Goal: Manage account settings

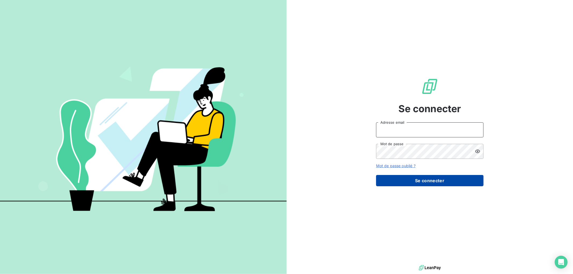
type input "[EMAIL_ADDRESS][DOMAIN_NAME]"
click at [449, 179] on button "Se connecter" at bounding box center [429, 180] width 107 height 11
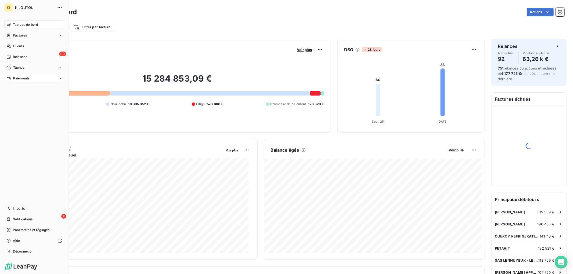
click at [17, 76] on span "Paiements" at bounding box center [21, 78] width 16 height 5
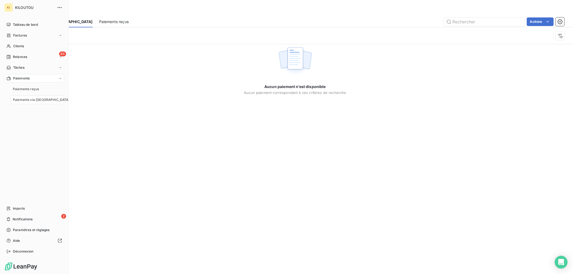
click at [36, 98] on span "Paiements via [GEOGRAPHIC_DATA]" at bounding box center [41, 100] width 57 height 5
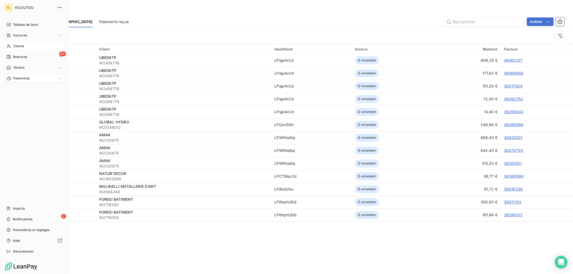
click at [19, 44] on span "Clients" at bounding box center [18, 46] width 11 height 5
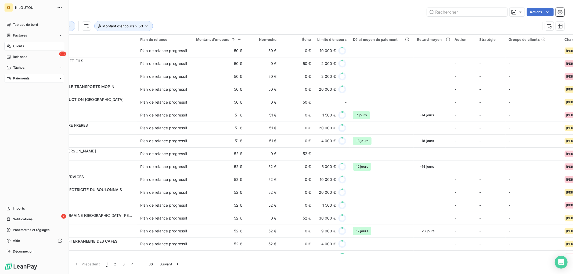
click at [28, 78] on span "Paiements" at bounding box center [21, 78] width 16 height 5
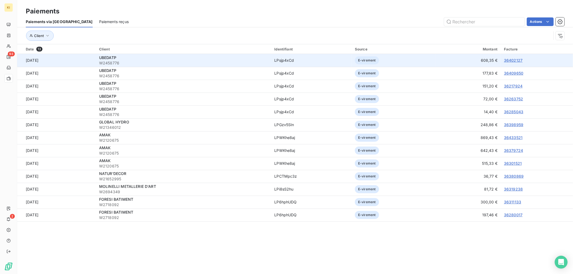
click at [116, 59] on span "UBEDATP" at bounding box center [107, 57] width 17 height 5
click at [506, 60] on link "36402127" at bounding box center [513, 60] width 19 height 5
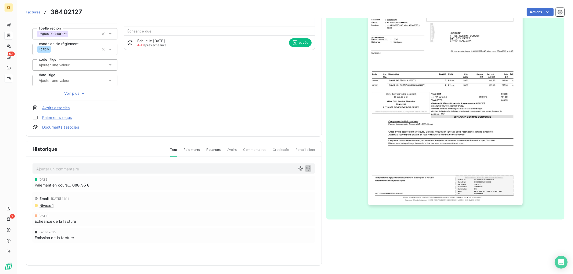
scroll to position [49, 0]
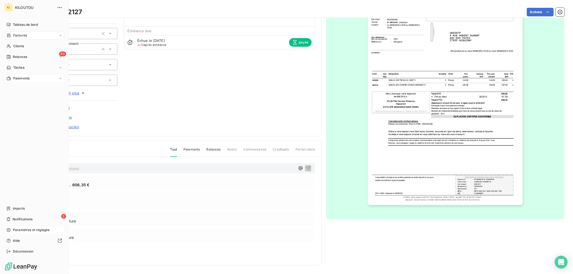
click at [24, 229] on span "Paramètres et réglages" at bounding box center [31, 230] width 37 height 5
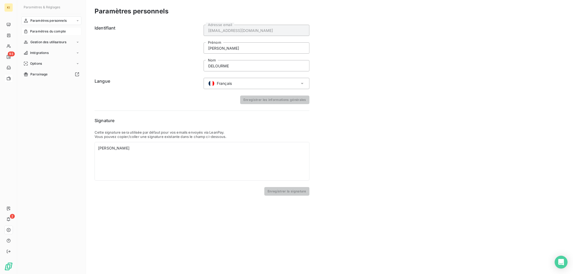
click at [50, 32] on span "Paramètres du compte" at bounding box center [48, 31] width 36 height 5
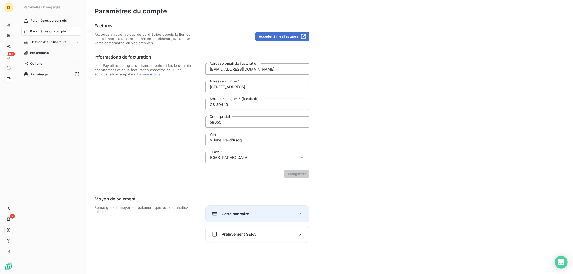
click at [255, 220] on div "Carte bancaire" at bounding box center [257, 214] width 104 height 17
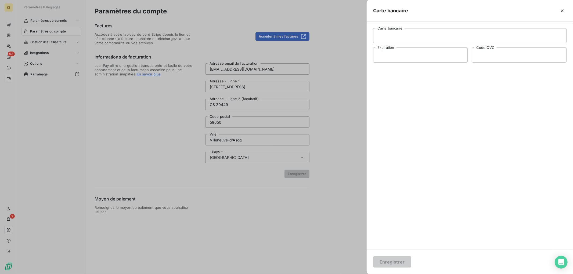
click at [320, 230] on div at bounding box center [286, 137] width 573 height 274
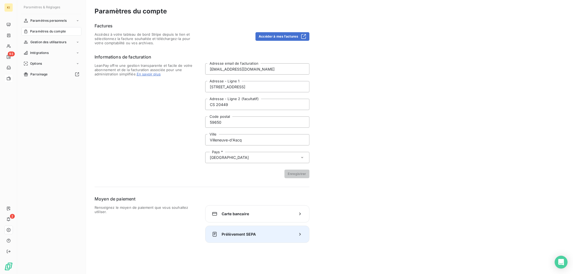
click at [262, 234] on span "Prélèvement SEPA" at bounding box center [257, 234] width 71 height 5
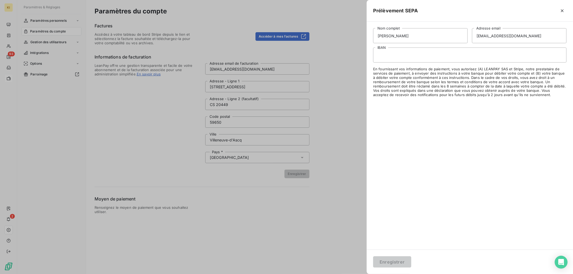
click at [247, 219] on div at bounding box center [286, 137] width 573 height 274
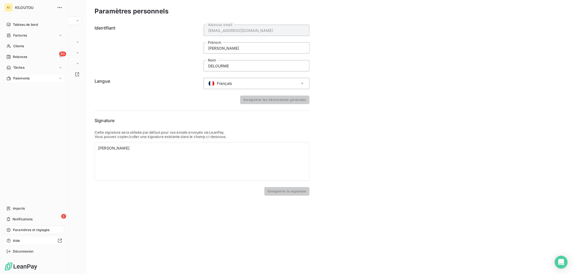
click at [23, 244] on div "Aide" at bounding box center [34, 241] width 60 height 9
